Goal: Task Accomplishment & Management: Manage account settings

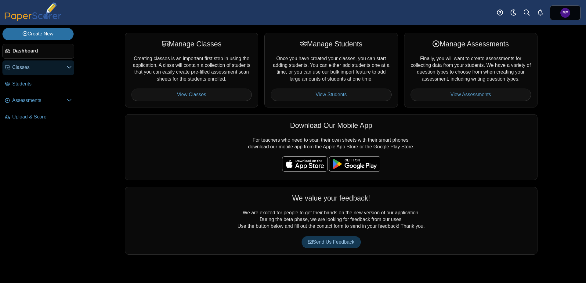
click at [36, 70] on span "Classes" at bounding box center [39, 67] width 55 height 7
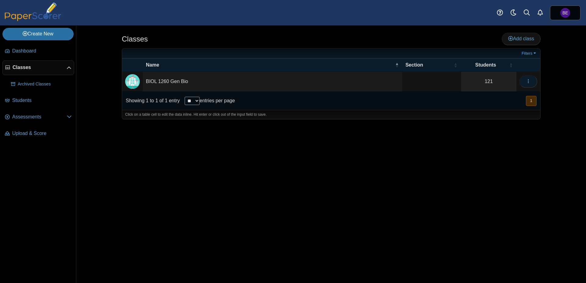
click at [528, 82] on icon "button" at bounding box center [528, 81] width 5 height 5
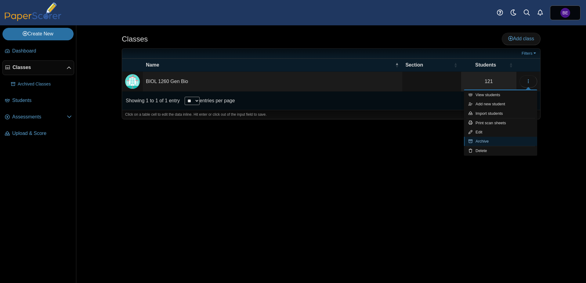
click at [494, 139] on link "Archive" at bounding box center [500, 141] width 73 height 9
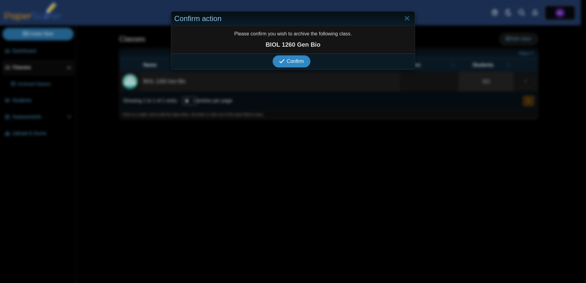
click at [293, 63] on span "Confirm" at bounding box center [295, 61] width 17 height 5
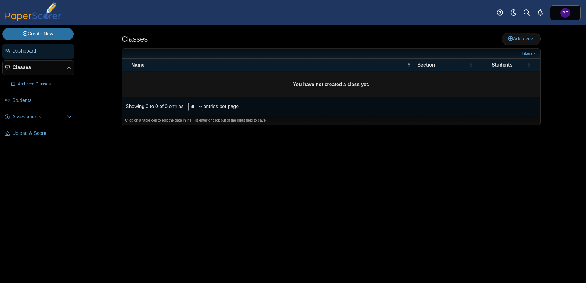
click at [35, 51] on span "Dashboard" at bounding box center [42, 51] width 60 height 7
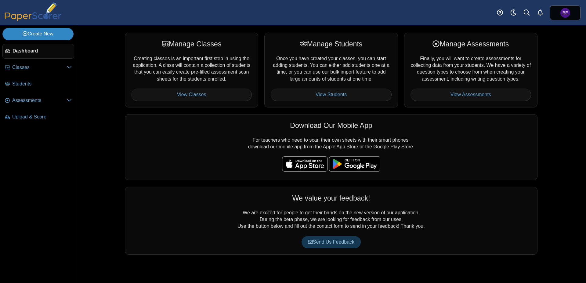
click at [32, 35] on link "Create New" at bounding box center [37, 34] width 71 height 12
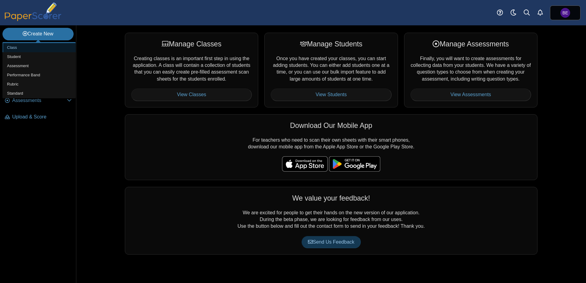
click at [17, 48] on link "Class" at bounding box center [38, 47] width 73 height 9
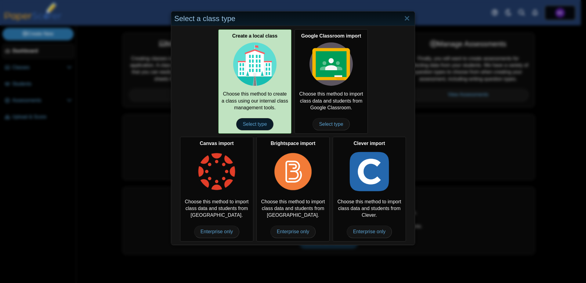
click at [254, 123] on span "Select type" at bounding box center [254, 124] width 37 height 12
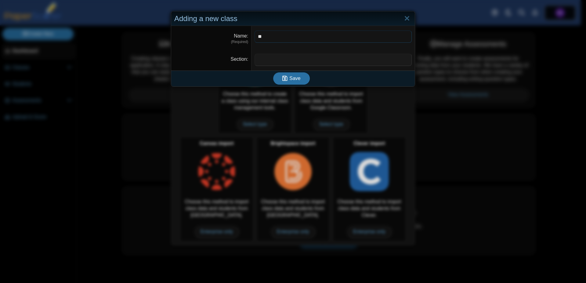
type input "*"
type input "**********"
click at [286, 79] on use "submit" at bounding box center [285, 78] width 5 height 5
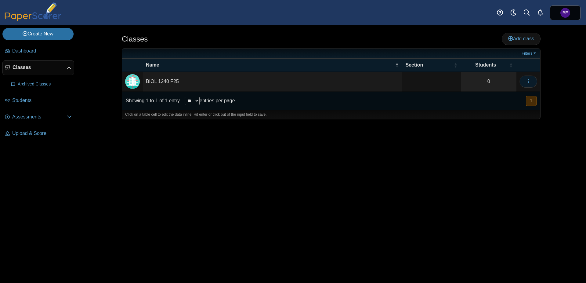
click at [525, 78] on button "button" at bounding box center [529, 81] width 18 height 12
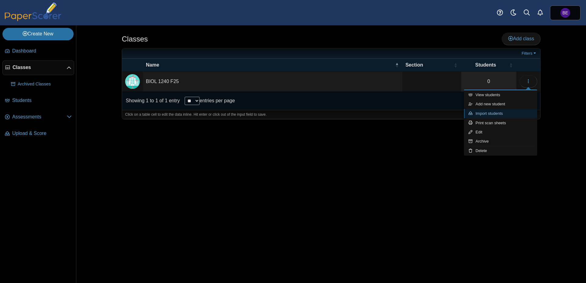
click at [504, 113] on link "Import students" at bounding box center [500, 113] width 73 height 9
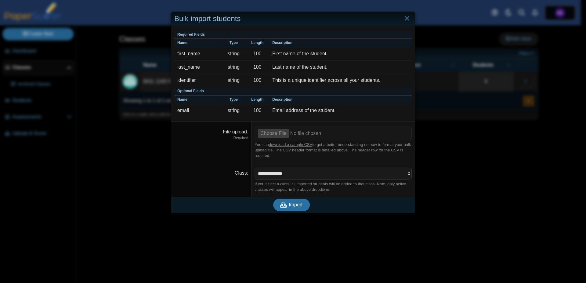
click at [289, 143] on link "download a sample CSV" at bounding box center [290, 144] width 43 height 5
click at [283, 204] on use "submit" at bounding box center [284, 205] width 7 height 6
click at [264, 131] on input "File upload" at bounding box center [333, 132] width 157 height 13
click at [268, 137] on input "File upload" at bounding box center [333, 132] width 157 height 13
type input "**********"
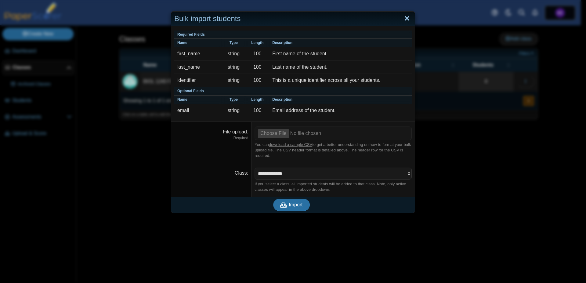
click at [407, 17] on link "Close" at bounding box center [407, 18] width 9 height 10
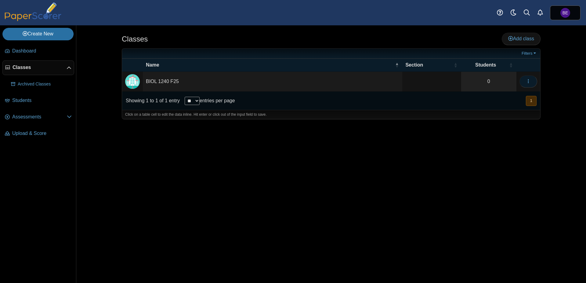
click at [528, 79] on icon "button" at bounding box center [528, 81] width 5 height 5
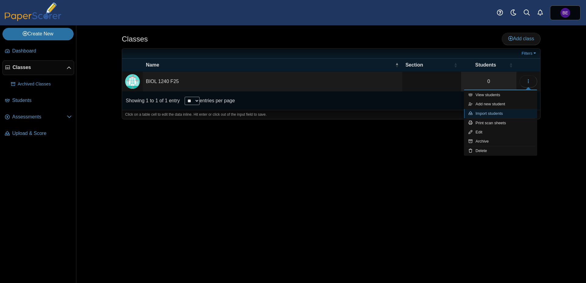
click at [496, 111] on link "Import students" at bounding box center [500, 113] width 73 height 9
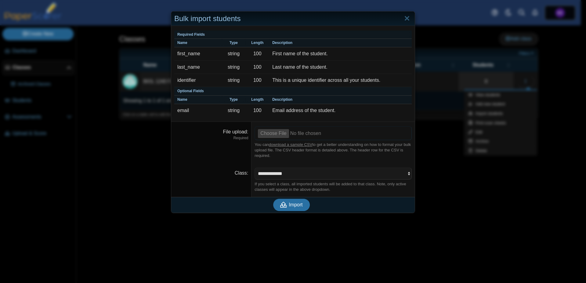
click at [268, 136] on input "File upload" at bounding box center [333, 132] width 157 height 13
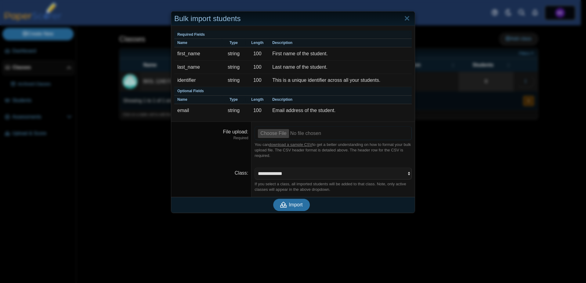
type input "**********"
click at [289, 205] on span "Import" at bounding box center [296, 204] width 14 height 5
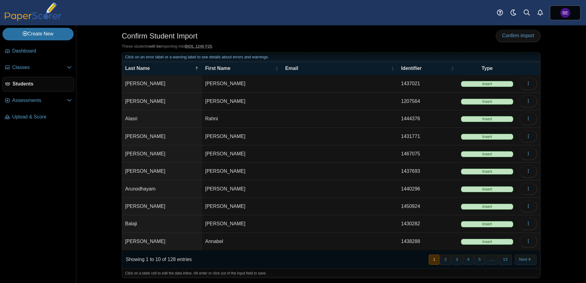
scroll to position [4, 0]
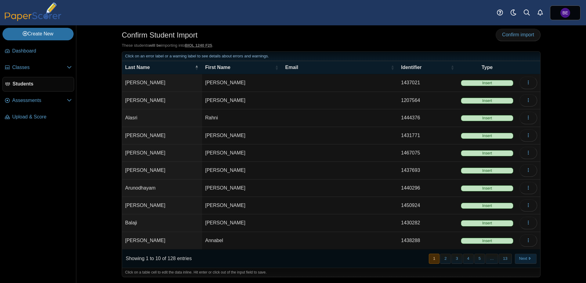
click at [522, 257] on button "Next" at bounding box center [526, 259] width 22 height 10
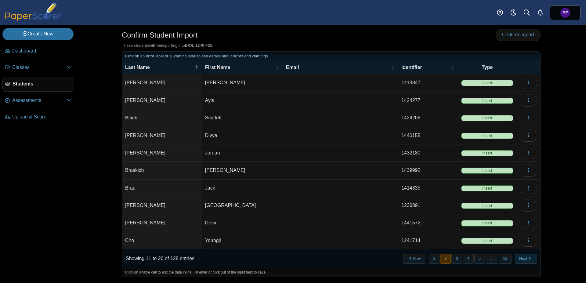
click at [521, 257] on button "Next" at bounding box center [526, 259] width 22 height 10
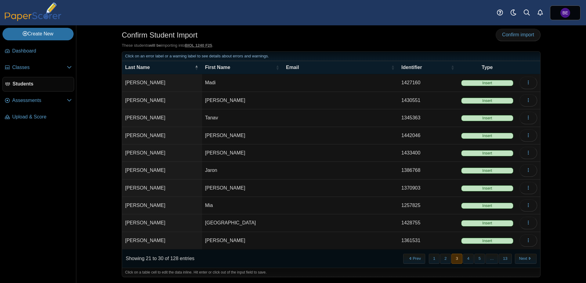
click at [521, 257] on button "Next" at bounding box center [526, 259] width 22 height 10
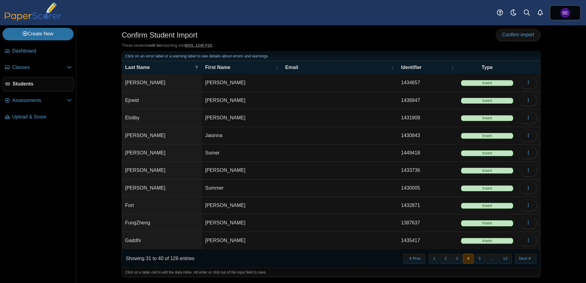
click at [521, 257] on button "Next" at bounding box center [526, 259] width 22 height 10
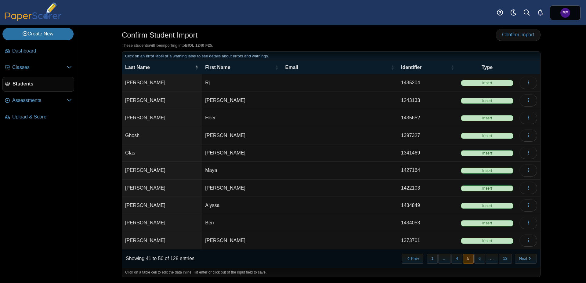
click at [521, 257] on button "Next" at bounding box center [526, 259] width 22 height 10
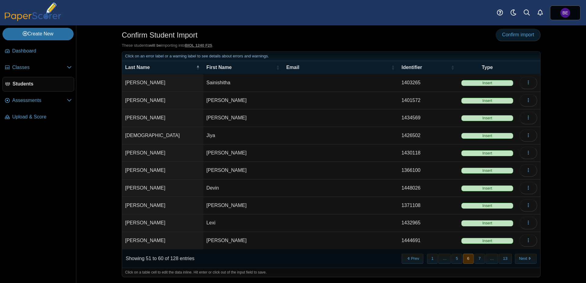
click at [524, 32] on span "Confirm import" at bounding box center [518, 34] width 32 height 5
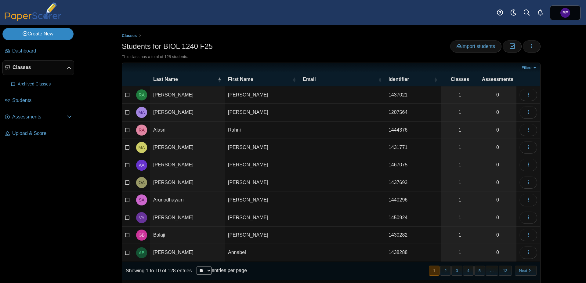
click at [47, 34] on link "Create New" at bounding box center [37, 34] width 71 height 12
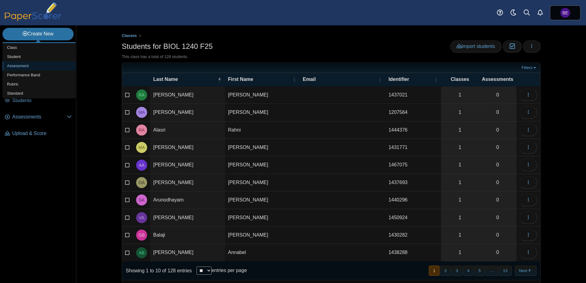
click at [29, 68] on link "Assessment" at bounding box center [38, 65] width 73 height 9
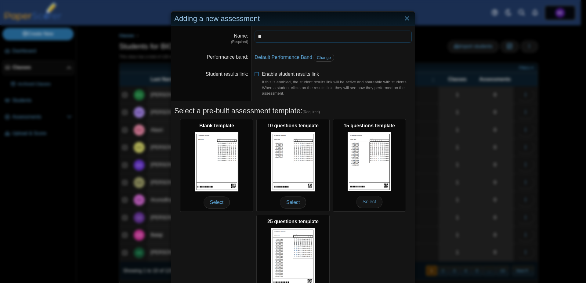
type input "*"
type input "***"
click at [404, 17] on link "Close" at bounding box center [407, 18] width 9 height 10
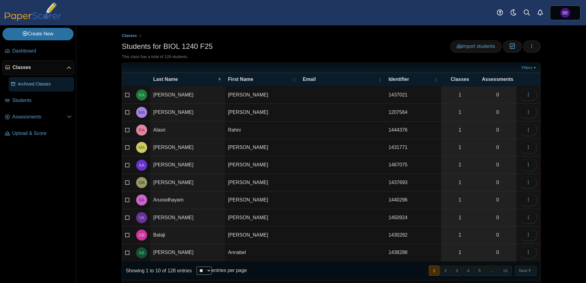
click at [30, 86] on span "Archived Classes" at bounding box center [45, 84] width 54 height 6
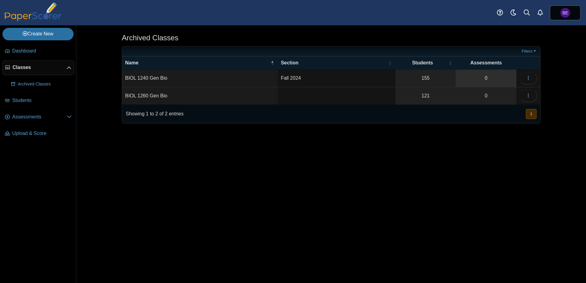
click at [481, 83] on link "0" at bounding box center [486, 78] width 61 height 17
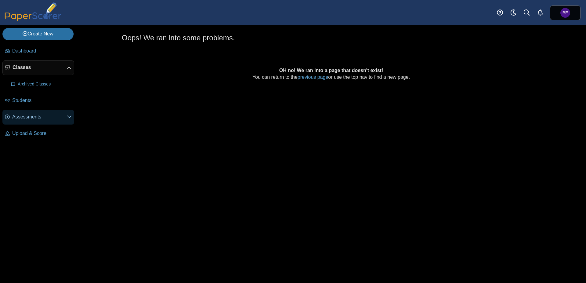
click at [71, 117] on icon at bounding box center [69, 116] width 5 height 5
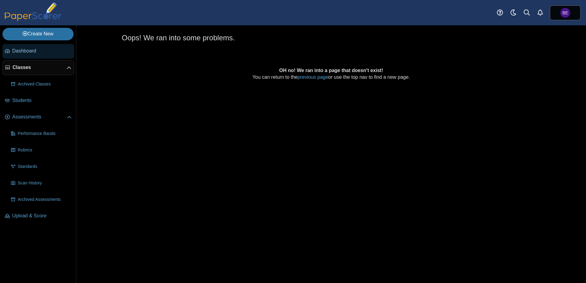
click at [28, 53] on span "Dashboard" at bounding box center [42, 51] width 60 height 7
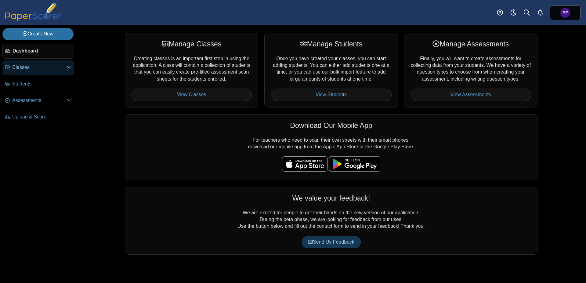
click at [25, 71] on span "Classes" at bounding box center [39, 67] width 55 height 7
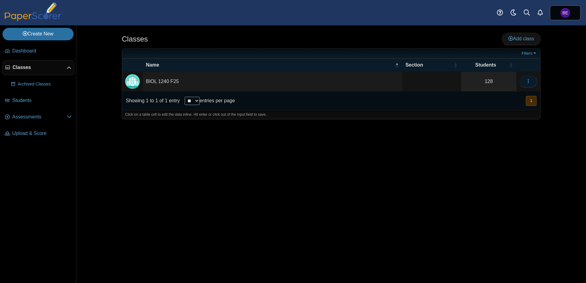
click at [530, 79] on icon "button" at bounding box center [528, 81] width 5 height 5
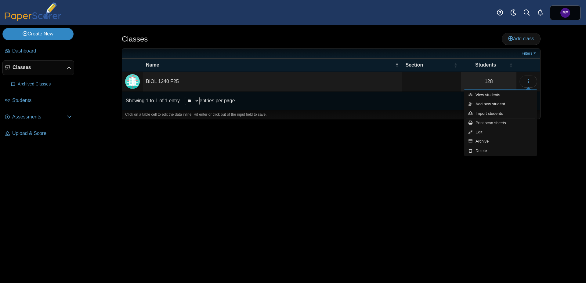
click at [45, 34] on link "Create New" at bounding box center [37, 34] width 71 height 12
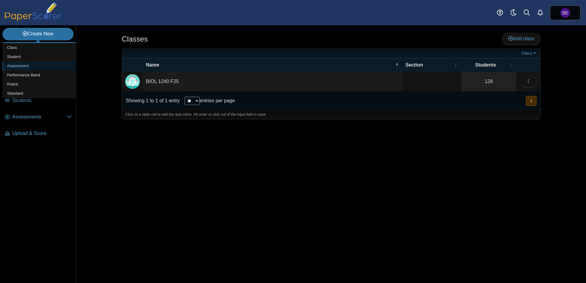
click at [27, 64] on link "Assessment" at bounding box center [38, 65] width 73 height 9
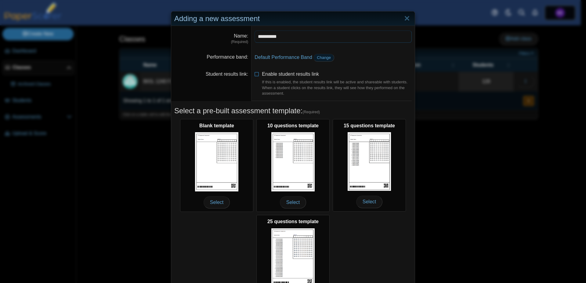
type input "**********"
click at [318, 58] on span "Change" at bounding box center [324, 57] width 14 height 5
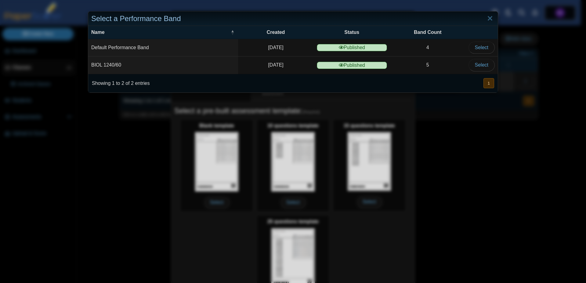
click at [150, 68] on td "BIOL 1240/60" at bounding box center [163, 65] width 150 height 17
click at [481, 64] on span "Select" at bounding box center [481, 64] width 13 height 5
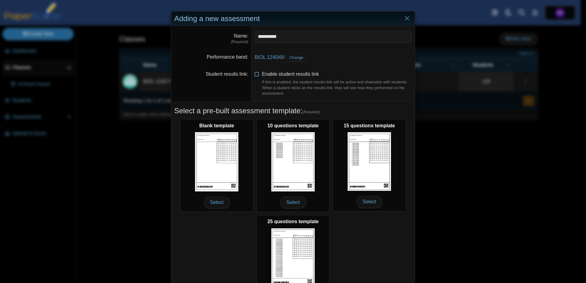
click at [255, 75] on icon at bounding box center [257, 73] width 5 height 4
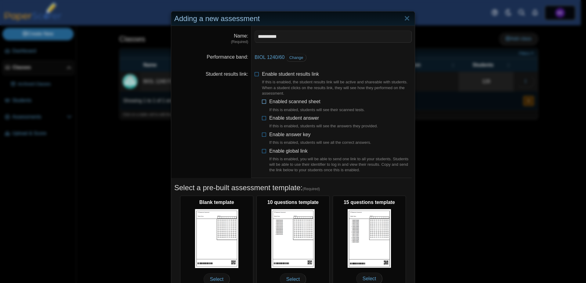
click at [262, 102] on icon at bounding box center [264, 100] width 5 height 4
click at [263, 118] on icon at bounding box center [264, 117] width 5 height 4
click at [262, 135] on icon at bounding box center [264, 133] width 5 height 4
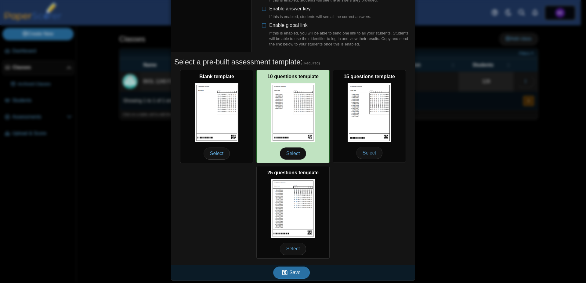
scroll to position [49, 0]
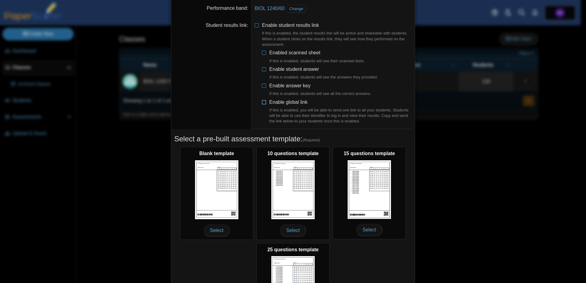
click at [264, 102] on icon at bounding box center [264, 101] width 5 height 4
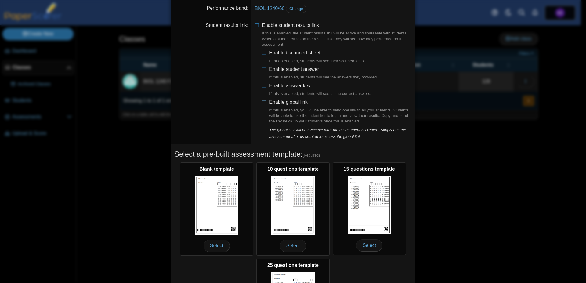
click at [264, 102] on icon at bounding box center [264, 101] width 5 height 4
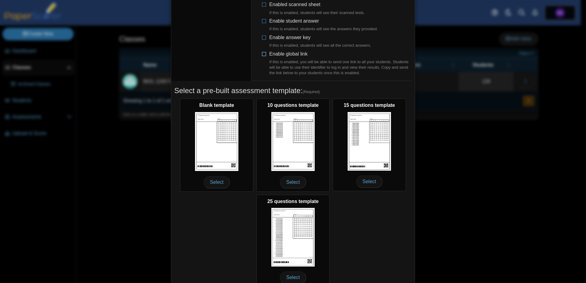
scroll to position [126, 0]
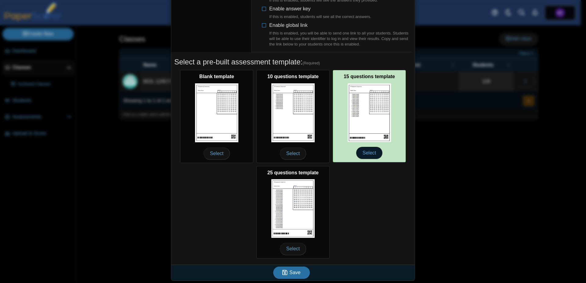
click at [367, 151] on span "Select" at bounding box center [369, 153] width 26 height 12
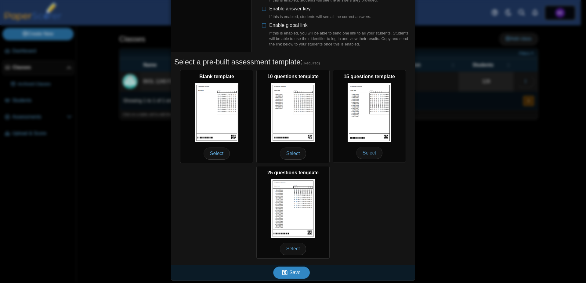
click at [296, 272] on span "Save" at bounding box center [295, 272] width 11 height 5
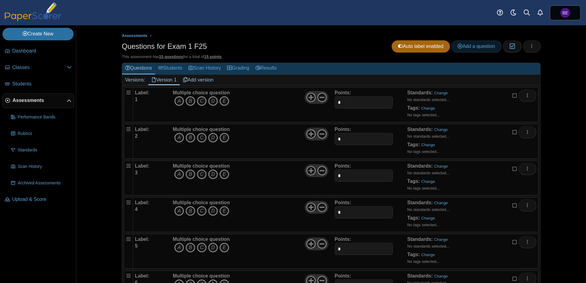
click at [467, 48] on span "Add a question" at bounding box center [477, 46] width 38 height 5
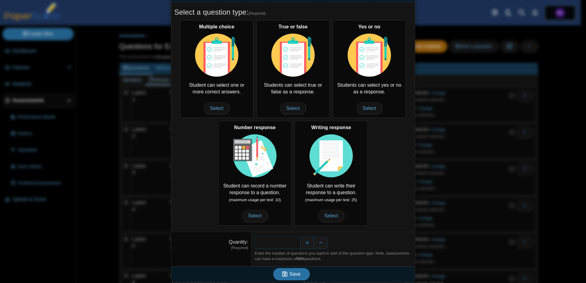
scroll to position [25, 0]
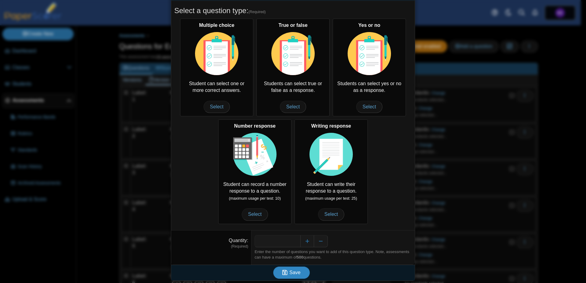
click at [291, 271] on span "Save" at bounding box center [295, 272] width 11 height 5
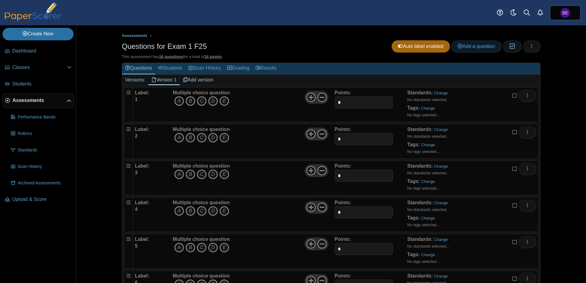
click at [473, 50] on link "Add a question" at bounding box center [476, 46] width 50 height 12
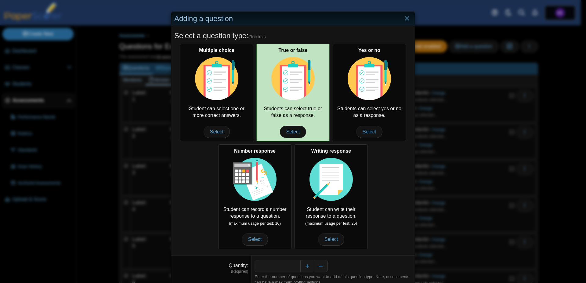
click at [285, 92] on img at bounding box center [293, 78] width 43 height 43
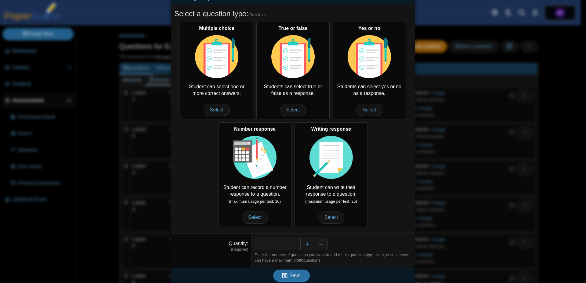
scroll to position [25, 0]
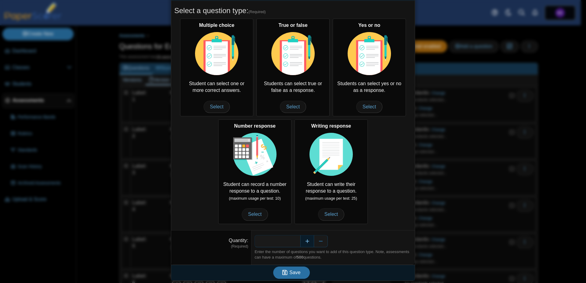
click at [307, 240] on button "Increase" at bounding box center [308, 241] width 14 height 12
type input "*"
click at [290, 271] on span "Save" at bounding box center [295, 272] width 11 height 5
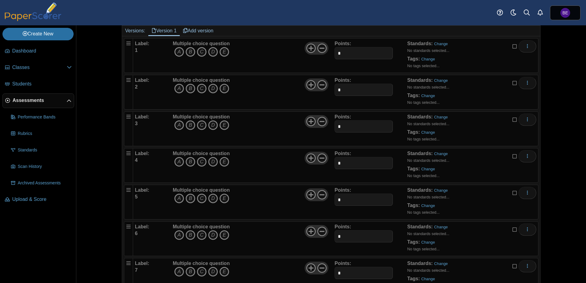
scroll to position [115, 0]
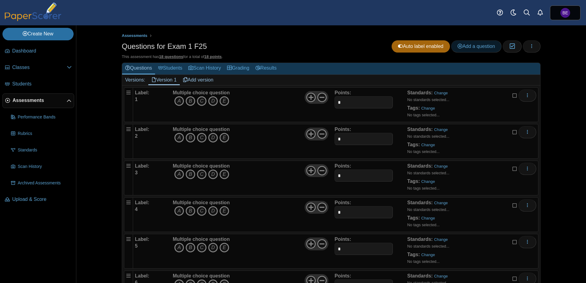
click at [484, 46] on span "Add a question" at bounding box center [477, 46] width 38 height 5
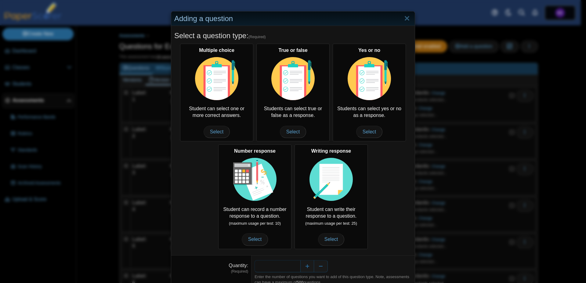
drag, startPoint x: 287, startPoint y: 268, endPoint x: 320, endPoint y: 270, distance: 32.5
click at [301, 270] on input "*" at bounding box center [278, 266] width 46 height 12
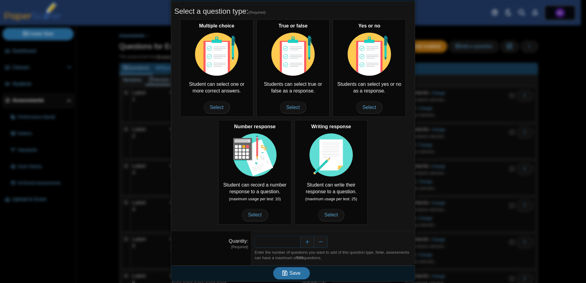
scroll to position [25, 0]
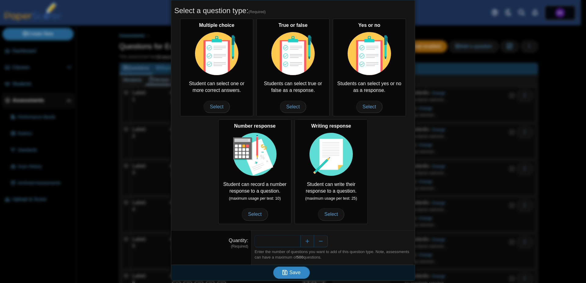
type input "*"
click at [293, 274] on span "Save" at bounding box center [295, 272] width 11 height 5
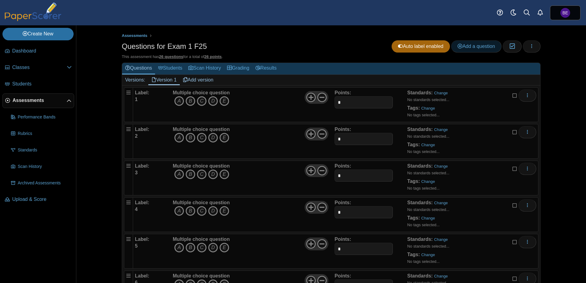
click at [488, 45] on span "Add a question" at bounding box center [477, 46] width 38 height 5
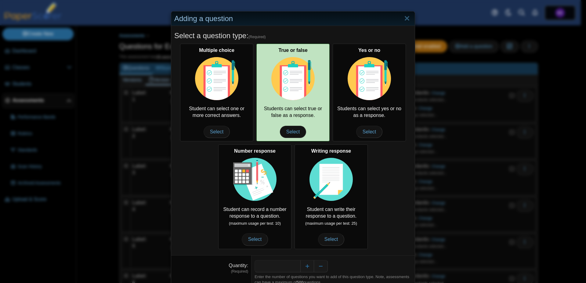
click at [286, 106] on div "True or false Students can select true or false as a response. Select" at bounding box center [293, 93] width 73 height 98
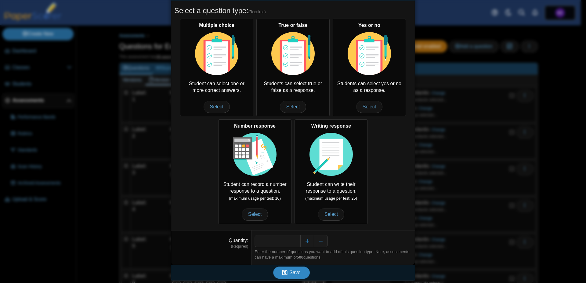
click at [294, 272] on span "Save" at bounding box center [295, 272] width 11 height 5
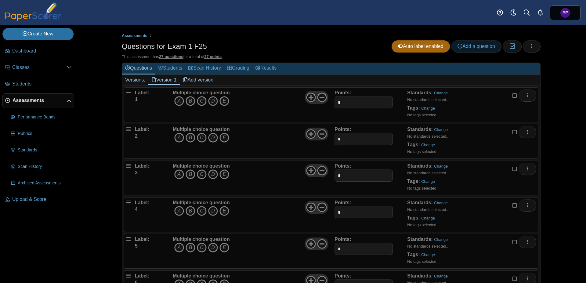
click at [472, 46] on span "Add a question" at bounding box center [477, 46] width 38 height 5
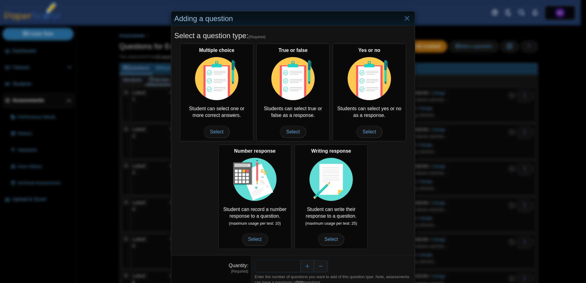
drag, startPoint x: 305, startPoint y: 269, endPoint x: 319, endPoint y: 269, distance: 14.0
click at [301, 269] on input "*" at bounding box center [278, 266] width 46 height 12
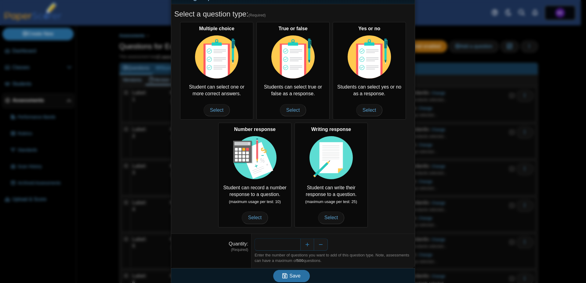
scroll to position [25, 0]
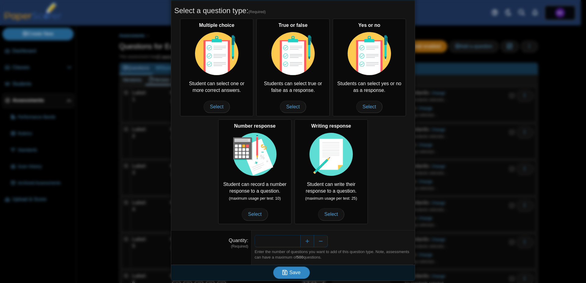
type input "*"
click at [301, 268] on button "Save" at bounding box center [291, 273] width 37 height 12
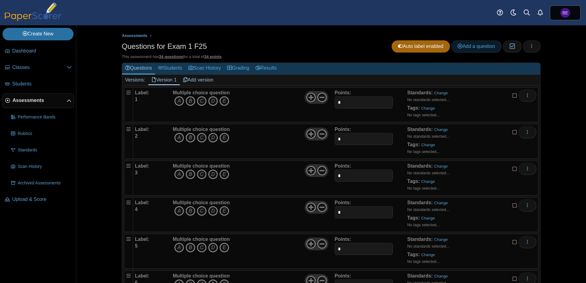
click at [477, 47] on span "Add a question" at bounding box center [477, 46] width 38 height 5
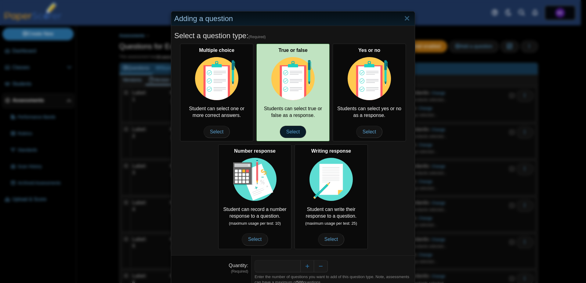
click at [297, 129] on span "Select" at bounding box center [293, 132] width 26 height 12
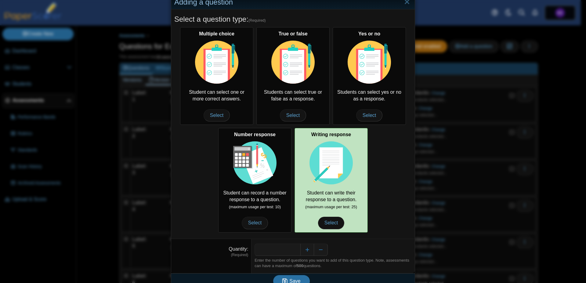
scroll to position [25, 0]
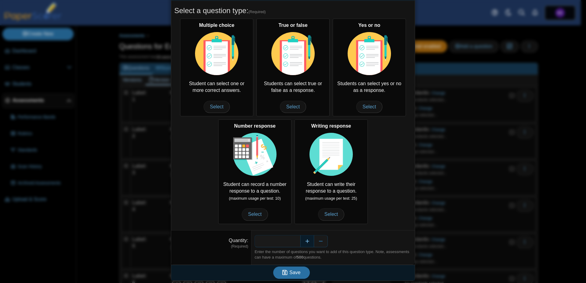
click at [306, 243] on button "Increase" at bounding box center [308, 241] width 14 height 12
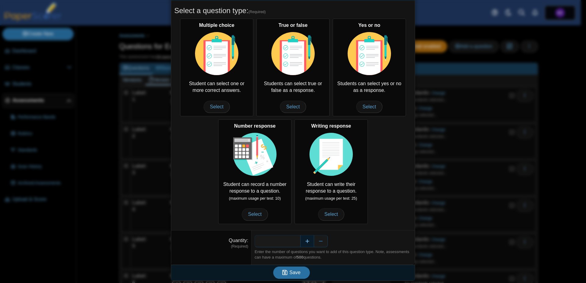
type input "*"
click at [295, 273] on span "Save" at bounding box center [295, 272] width 11 height 5
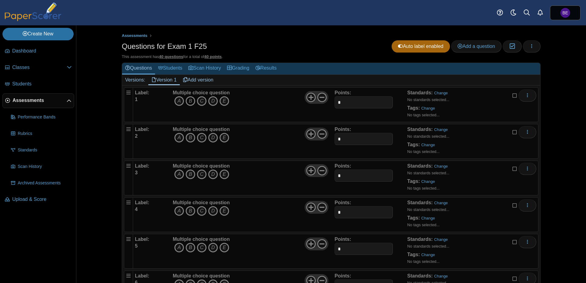
click at [187, 101] on icon "B" at bounding box center [191, 101] width 10 height 10
click at [201, 136] on icon "C" at bounding box center [202, 138] width 10 height 10
click at [211, 175] on icon "D" at bounding box center [213, 175] width 10 height 10
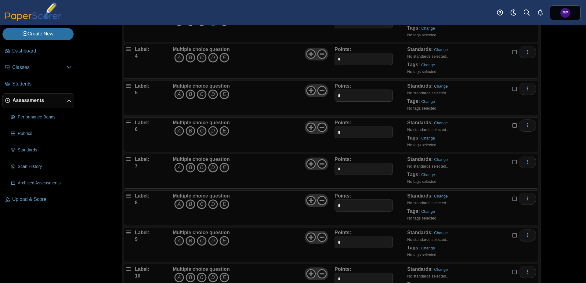
scroll to position [154, 0]
click at [199, 59] on icon "C" at bounding box center [202, 57] width 10 height 10
click at [209, 95] on icon "D" at bounding box center [213, 94] width 10 height 10
click at [175, 132] on icon "A" at bounding box center [179, 131] width 10 height 10
click at [202, 166] on icon "C" at bounding box center [202, 167] width 10 height 10
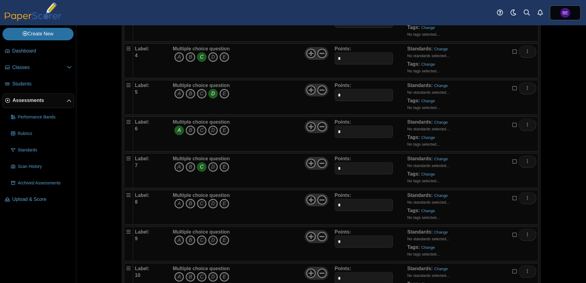
click at [177, 203] on icon "A" at bounding box center [179, 204] width 10 height 10
click at [192, 243] on icon "B" at bounding box center [191, 240] width 10 height 10
click at [177, 275] on icon "A" at bounding box center [179, 277] width 10 height 10
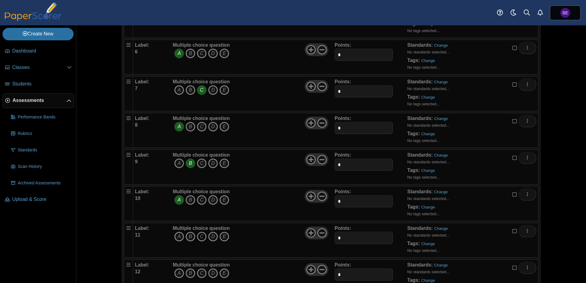
scroll to position [308, 0]
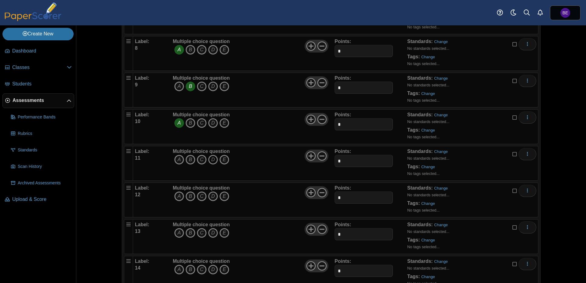
click at [209, 158] on icon "D" at bounding box center [213, 160] width 10 height 10
click at [199, 196] on icon "C" at bounding box center [202, 197] width 10 height 10
click at [221, 233] on icon "E" at bounding box center [225, 233] width 10 height 10
click at [224, 270] on icon "E" at bounding box center [225, 270] width 10 height 10
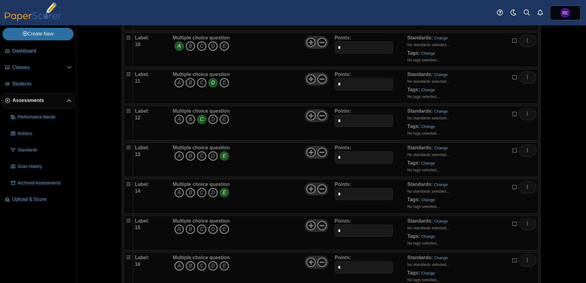
click at [186, 231] on icon "B" at bounding box center [191, 229] width 10 height 10
click at [199, 264] on icon "C" at bounding box center [202, 266] width 10 height 10
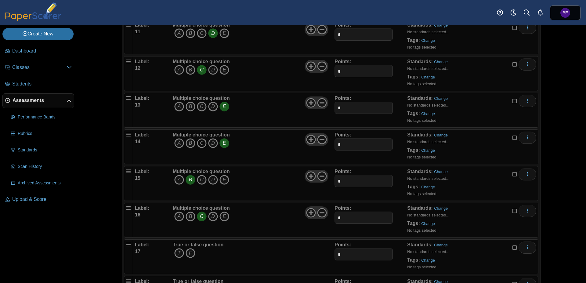
scroll to position [500, 0]
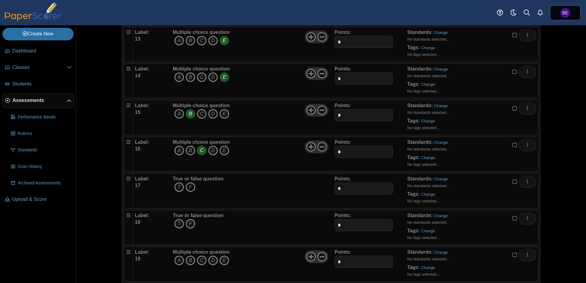
click at [186, 186] on icon "F" at bounding box center [191, 187] width 10 height 10
click at [188, 222] on icon "F" at bounding box center [191, 224] width 10 height 10
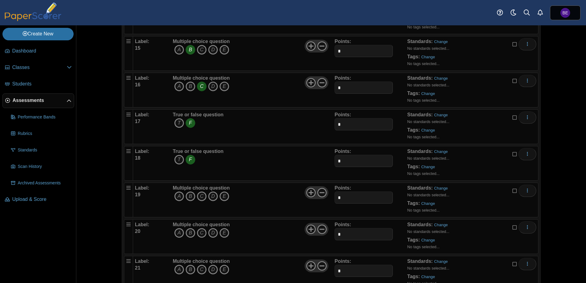
scroll to position [616, 0]
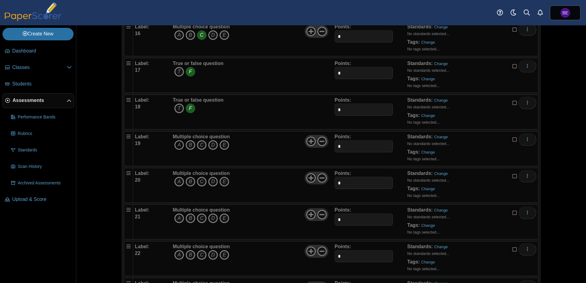
click at [178, 146] on icon "A" at bounding box center [179, 145] width 10 height 10
click at [179, 180] on icon "A" at bounding box center [179, 182] width 10 height 10
click at [211, 219] on icon "D" at bounding box center [213, 218] width 10 height 10
click at [211, 256] on icon "D" at bounding box center [213, 255] width 10 height 10
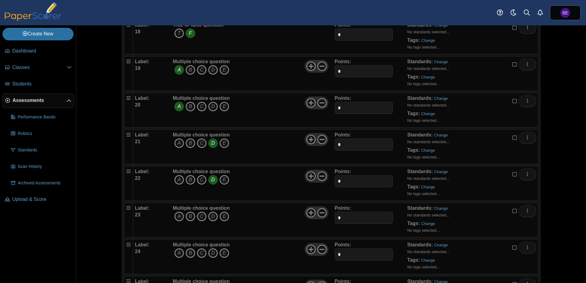
scroll to position [731, 0]
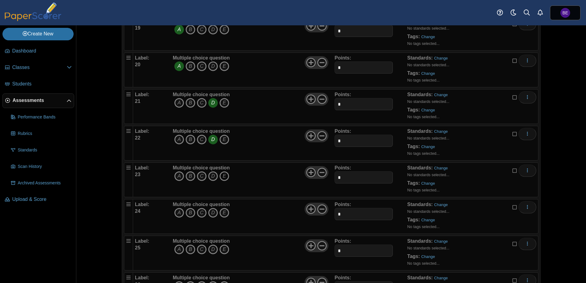
click at [223, 176] on icon "E" at bounding box center [225, 176] width 10 height 10
click at [200, 215] on icon "C" at bounding box center [202, 213] width 10 height 10
click at [213, 250] on icon "D" at bounding box center [213, 250] width 10 height 10
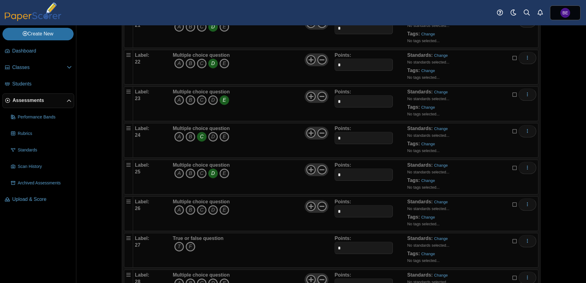
scroll to position [808, 0]
click at [188, 210] on icon "B" at bounding box center [191, 209] width 10 height 10
click at [175, 245] on icon "T" at bounding box center [179, 246] width 10 height 10
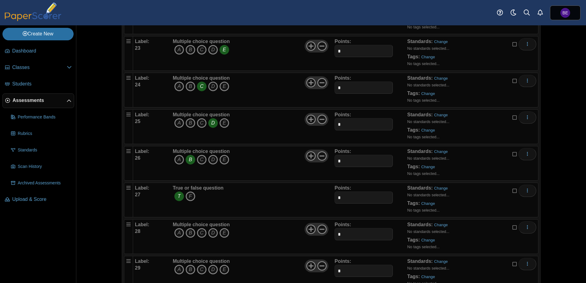
scroll to position [962, 0]
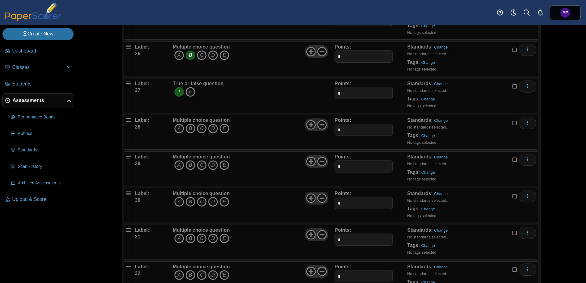
click at [221, 129] on icon "E" at bounding box center [225, 129] width 10 height 10
click at [223, 167] on icon "E" at bounding box center [225, 165] width 10 height 10
click at [188, 204] on icon "B" at bounding box center [191, 202] width 10 height 10
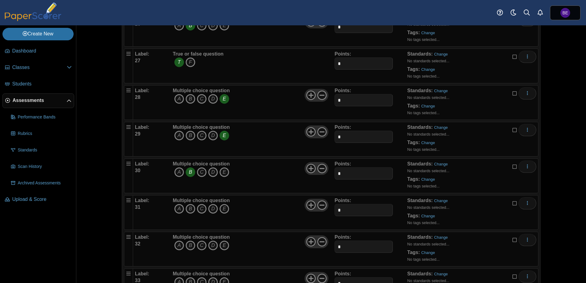
scroll to position [1001, 0]
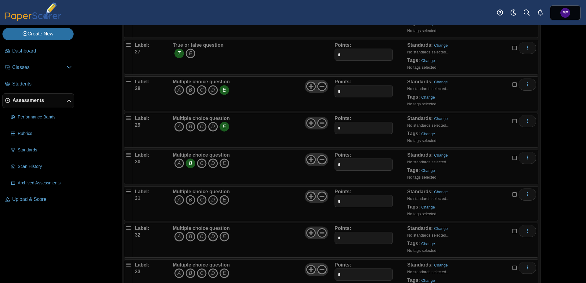
click at [186, 199] on icon "B" at bounding box center [191, 200] width 10 height 10
click at [211, 239] on icon "D" at bounding box center [213, 237] width 10 height 10
click at [174, 274] on icon "A" at bounding box center [179, 273] width 10 height 10
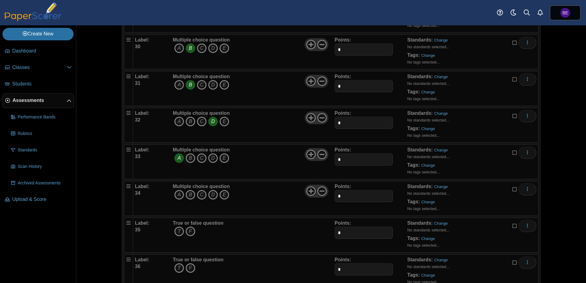
scroll to position [1116, 0]
click at [210, 194] on icon "D" at bounding box center [213, 195] width 10 height 10
click at [188, 232] on icon "F" at bounding box center [191, 231] width 10 height 10
click at [178, 267] on icon "T" at bounding box center [179, 268] width 10 height 10
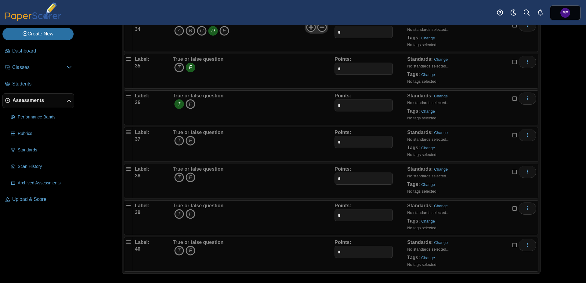
scroll to position [1282, 0]
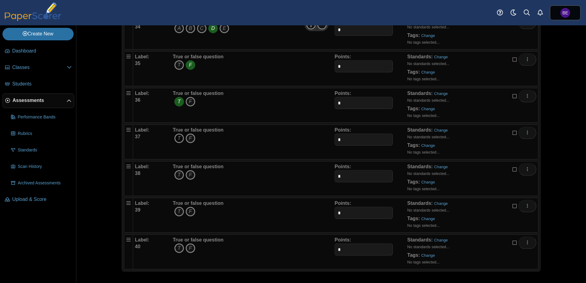
click at [174, 138] on icon "T" at bounding box center [179, 138] width 10 height 10
click at [174, 175] on icon "T" at bounding box center [179, 175] width 10 height 10
click at [188, 215] on icon "F" at bounding box center [191, 212] width 10 height 10
click at [189, 249] on icon "F" at bounding box center [191, 248] width 10 height 10
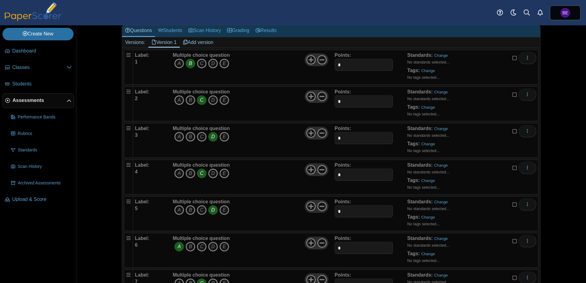
scroll to position [0, 0]
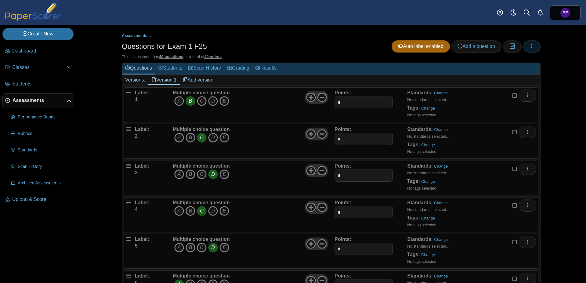
click at [535, 43] on button "button" at bounding box center [532, 46] width 18 height 12
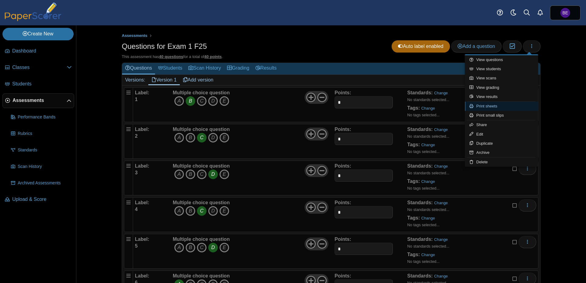
click at [493, 107] on link "Print sheets" at bounding box center [501, 106] width 73 height 9
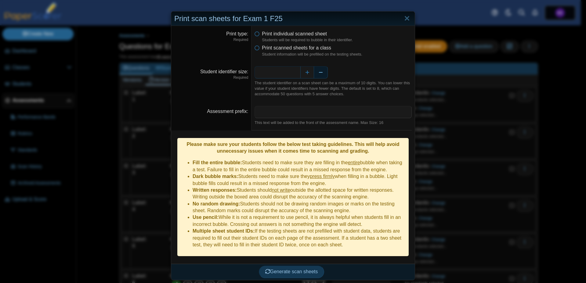
click at [317, 70] on button "Decrease" at bounding box center [321, 72] width 14 height 12
type input "*"
click at [285, 111] on input "Assessment prefix" at bounding box center [333, 112] width 157 height 12
click at [406, 21] on link "Close" at bounding box center [407, 18] width 9 height 10
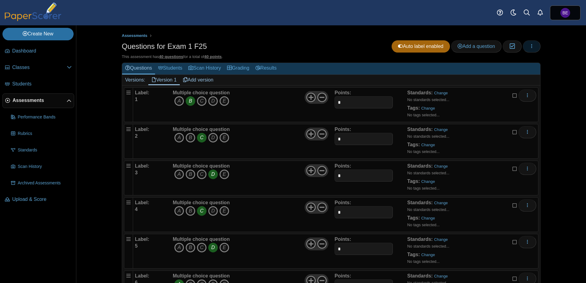
click at [533, 43] on button "button" at bounding box center [532, 46] width 18 height 12
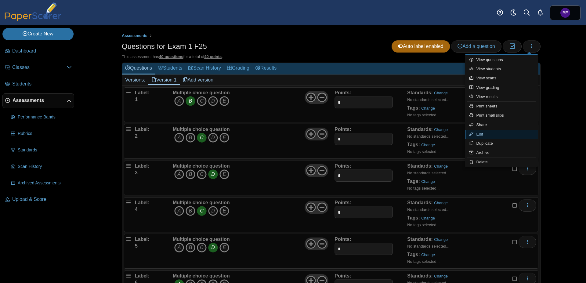
click at [494, 134] on link "Edit" at bounding box center [501, 134] width 73 height 9
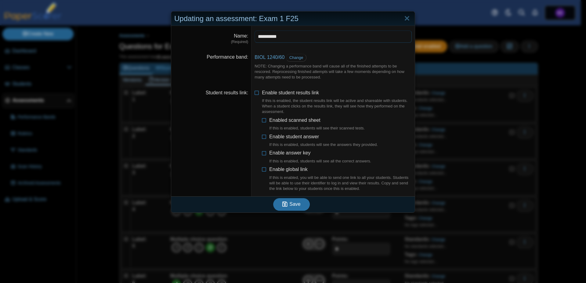
click at [288, 35] on input "**********" at bounding box center [333, 37] width 157 height 12
type input "**********"
click at [293, 205] on span "Save" at bounding box center [295, 204] width 11 height 5
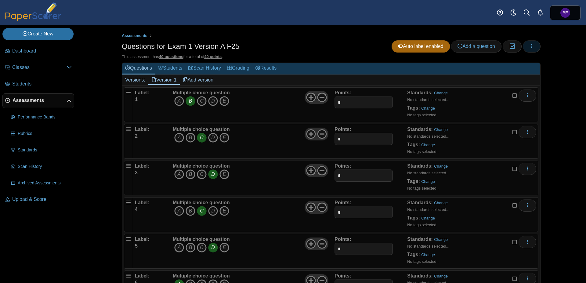
click at [531, 48] on icon "button" at bounding box center [532, 46] width 5 height 5
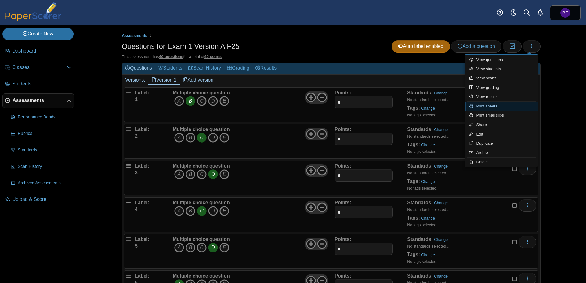
click at [501, 106] on link "Print sheets" at bounding box center [501, 106] width 73 height 9
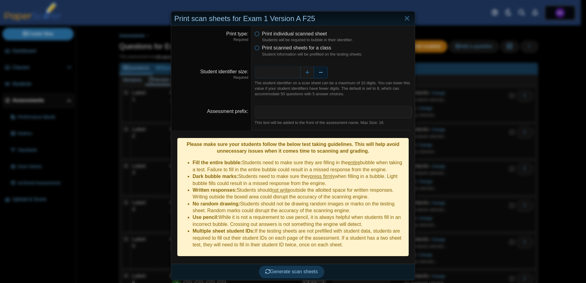
click at [317, 71] on button "Decrease" at bounding box center [321, 72] width 14 height 12
type input "*"
click at [283, 112] on input "Assessment prefix" at bounding box center [333, 112] width 157 height 12
type input "****"
click at [289, 269] on span "Generate scan sheets" at bounding box center [291, 271] width 53 height 5
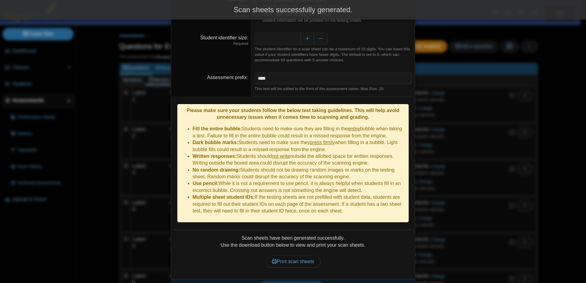
scroll to position [41, 0]
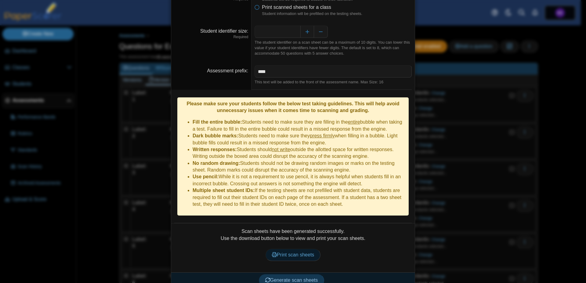
click at [296, 252] on span "Print scan sheets" at bounding box center [293, 254] width 42 height 5
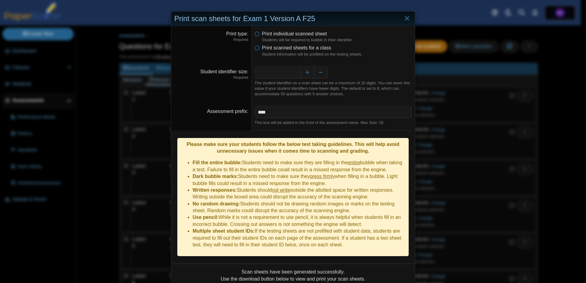
click at [502, 100] on div "**********" at bounding box center [293, 141] width 586 height 283
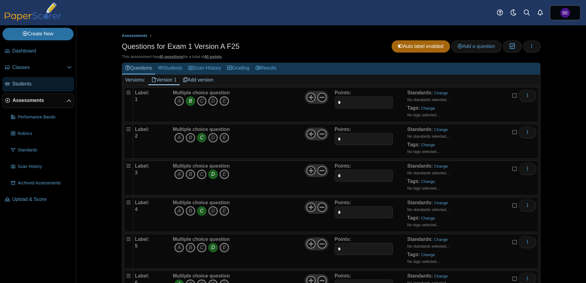
click at [36, 78] on link "Students" at bounding box center [38, 84] width 72 height 15
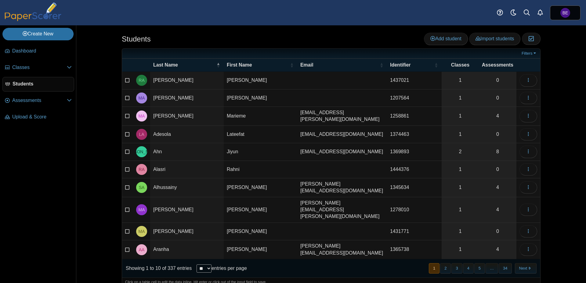
click at [349, 37] on div "Students Add student Import students Moderation 0" at bounding box center [331, 40] width 419 height 14
click at [564, 14] on span "BE" at bounding box center [566, 13] width 6 height 4
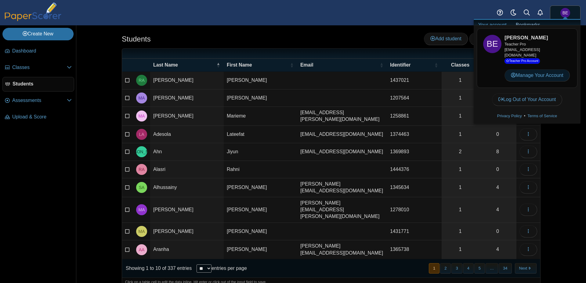
click at [523, 76] on link "Manage Your Account" at bounding box center [537, 75] width 65 height 12
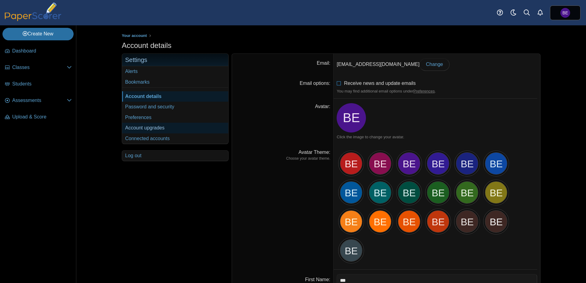
click at [145, 129] on link "Account upgrades" at bounding box center [175, 128] width 106 height 10
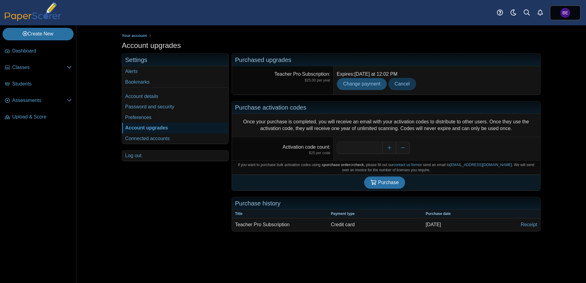
click at [370, 83] on span "Change payment" at bounding box center [361, 83] width 37 height 5
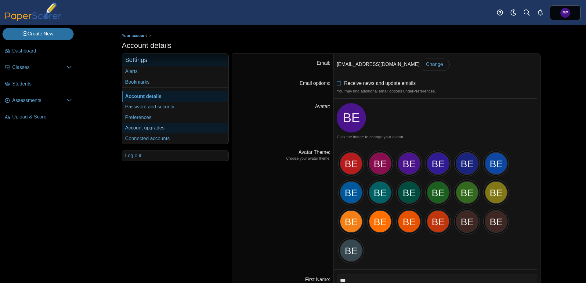
click at [147, 127] on link "Account upgrades" at bounding box center [175, 128] width 106 height 10
